Goal: Information Seeking & Learning: Check status

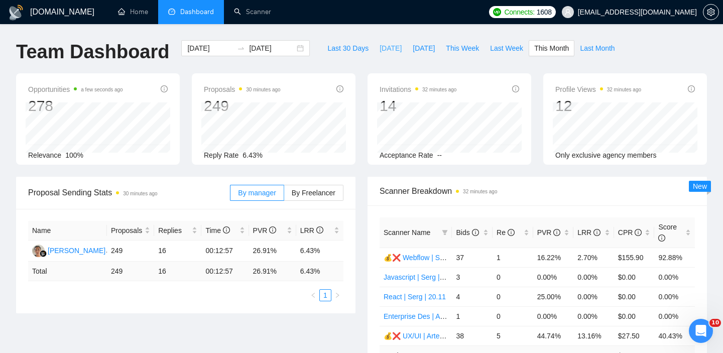
click at [383, 53] on span "Today" at bounding box center [391, 48] width 22 height 11
type input "2025-09-12"
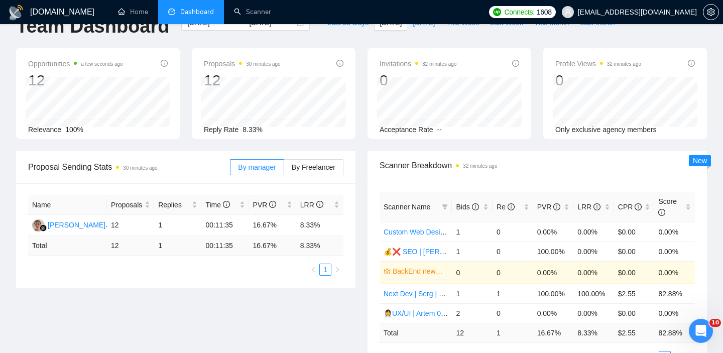
scroll to position [76, 0]
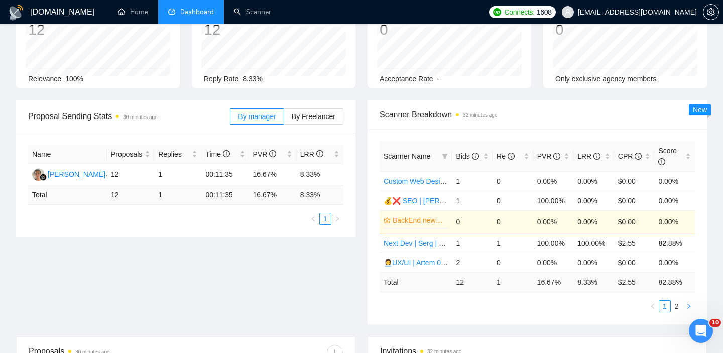
click at [689, 302] on button "button" at bounding box center [689, 306] width 12 height 12
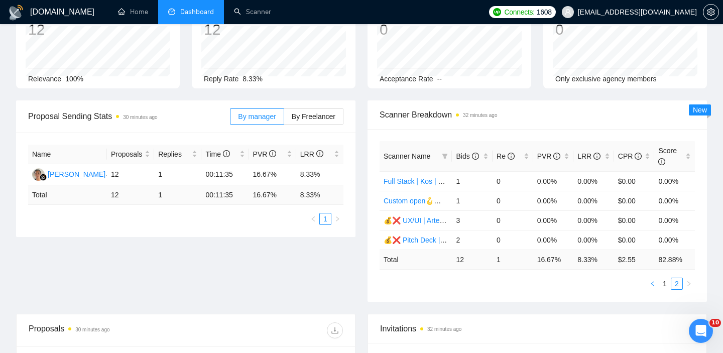
click at [654, 284] on icon "left" at bounding box center [653, 284] width 6 height 6
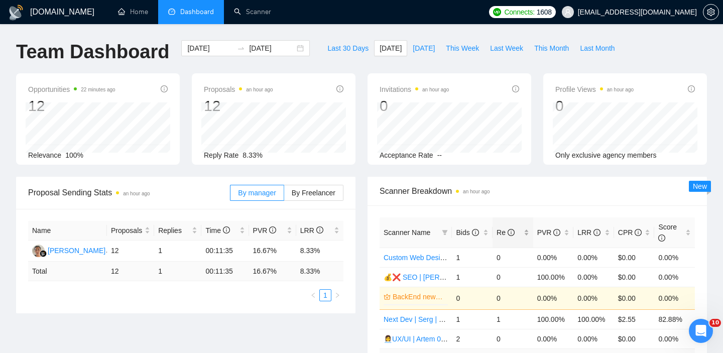
scroll to position [186, 0]
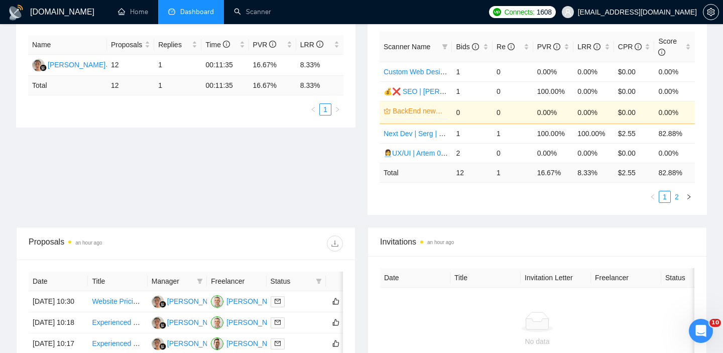
click at [676, 199] on link "2" at bounding box center [676, 196] width 11 height 11
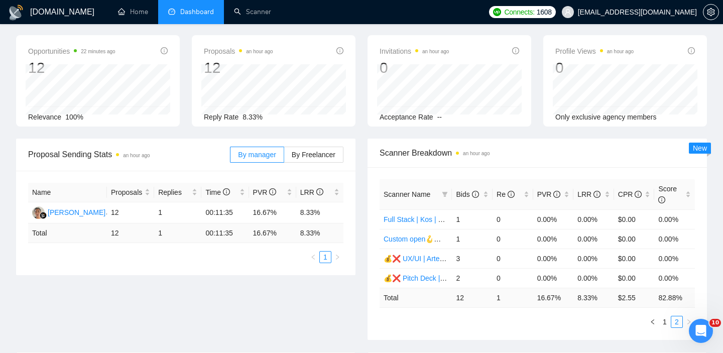
scroll to position [10, 0]
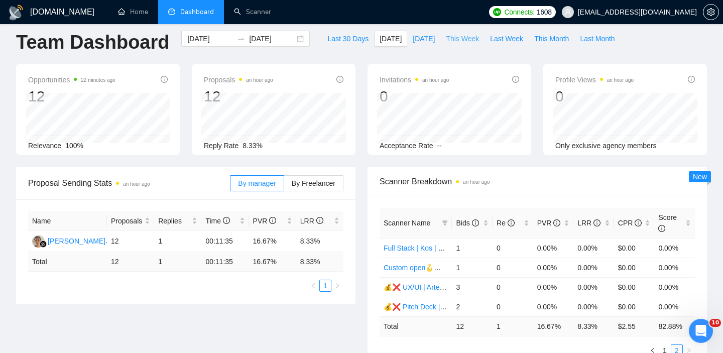
click at [465, 40] on span "This Week" at bounding box center [462, 38] width 33 height 11
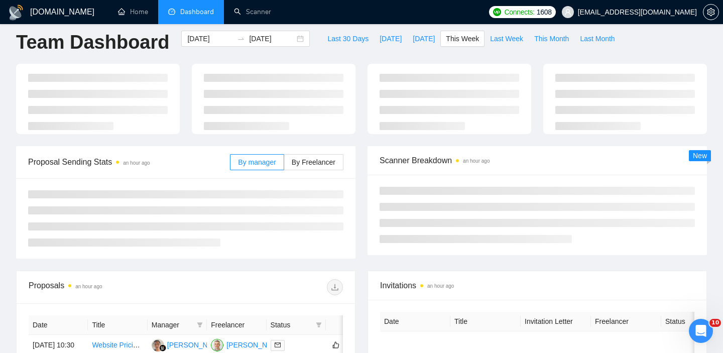
type input "2025-09-08"
type input "2025-09-14"
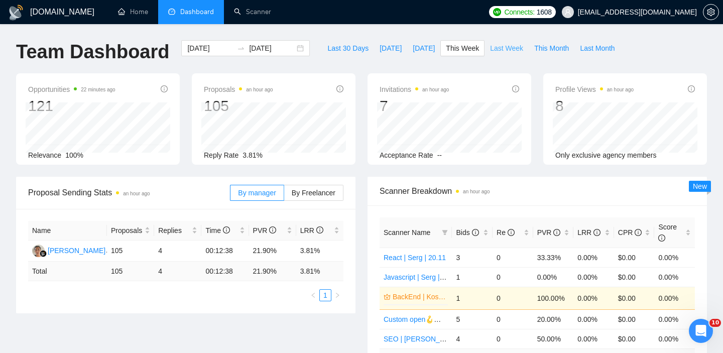
click at [508, 51] on span "Last Week" at bounding box center [506, 48] width 33 height 11
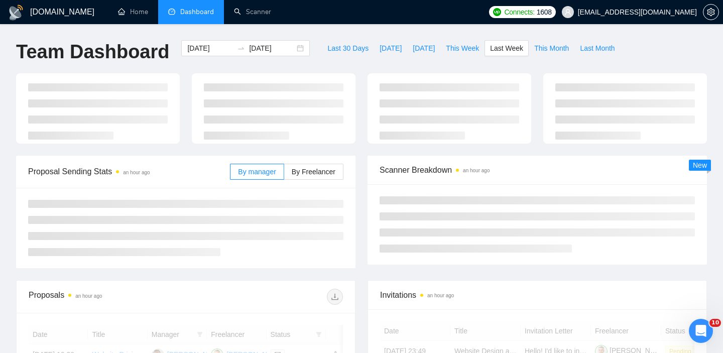
type input "[DATE]"
type input "2025-09-07"
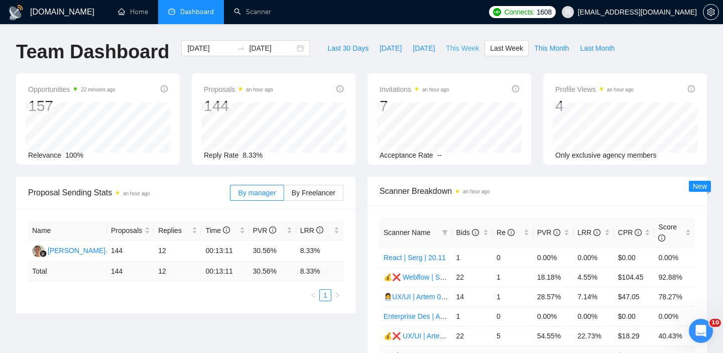
click at [459, 49] on span "This Week" at bounding box center [462, 48] width 33 height 11
type input "2025-09-08"
type input "2025-09-14"
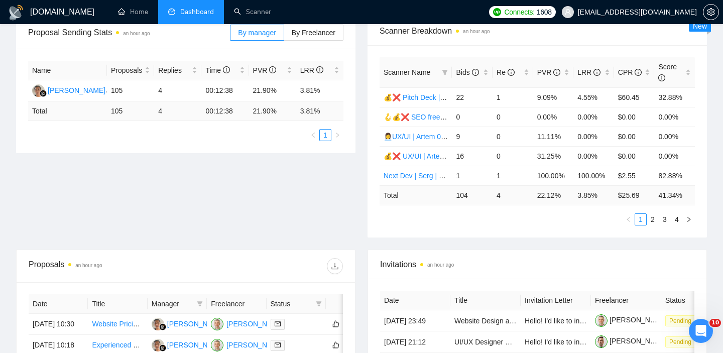
scroll to position [113, 0]
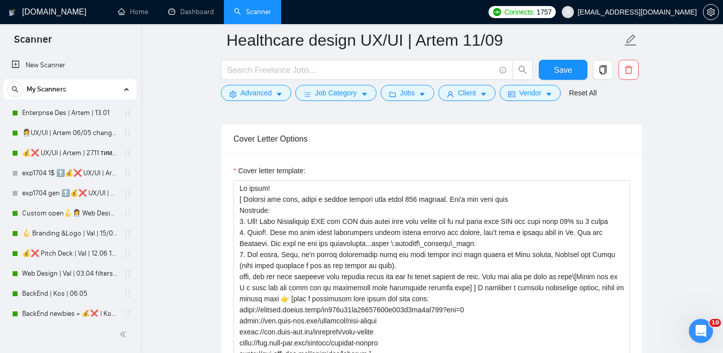
scroll to position [99, 0]
